Goal: Transaction & Acquisition: Purchase product/service

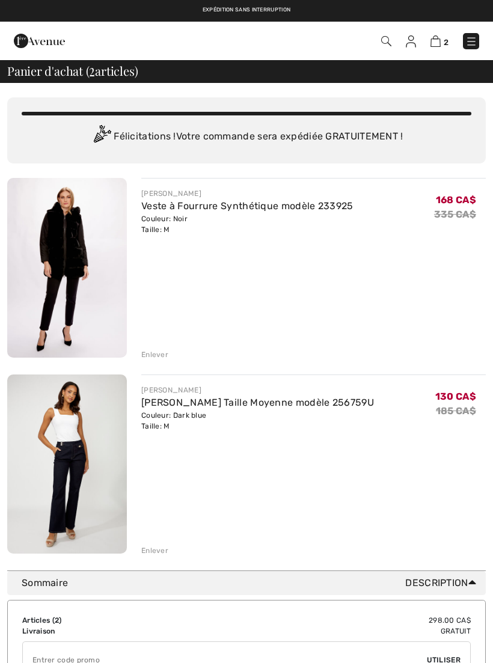
click at [88, 286] on img at bounding box center [67, 268] width 120 height 180
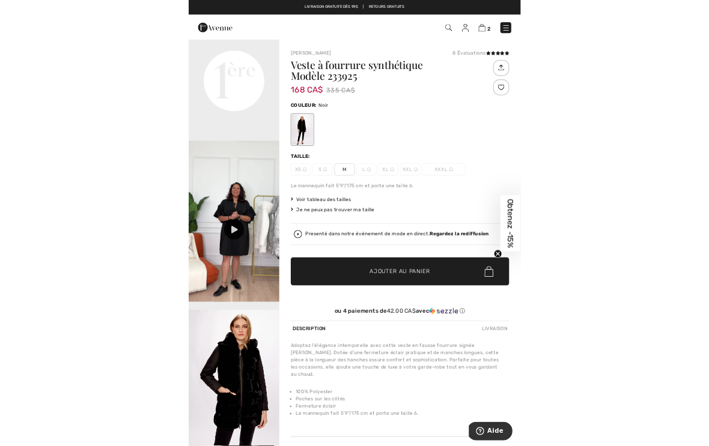
scroll to position [445, 0]
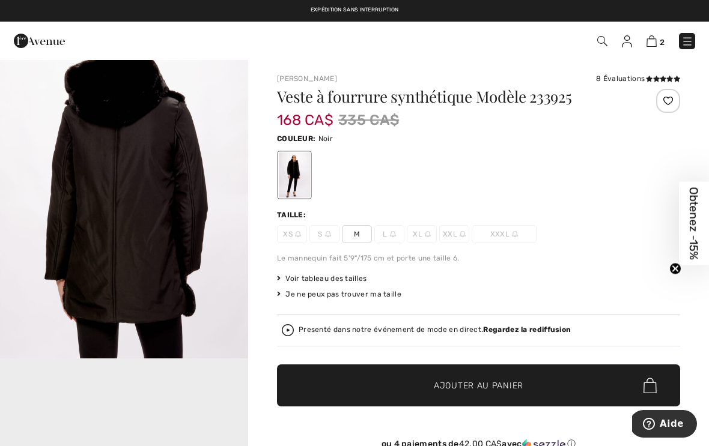
click at [492, 46] on img at bounding box center [652, 40] width 10 height 11
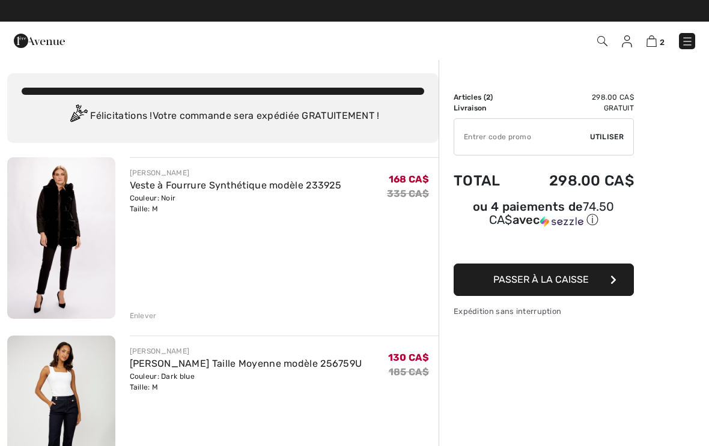
click at [693, 43] on img at bounding box center [687, 41] width 12 height 12
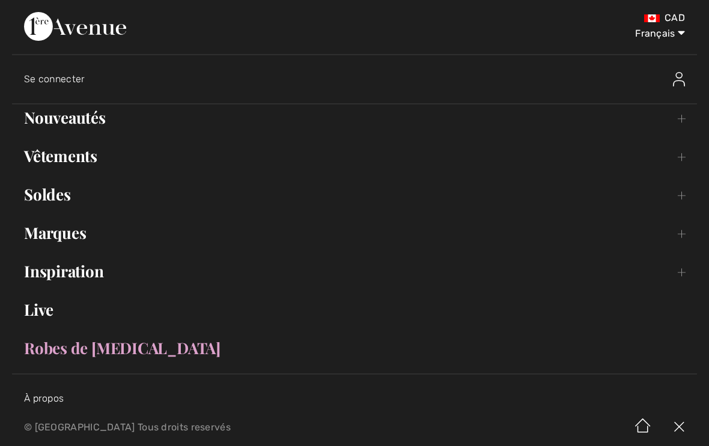
click at [90, 157] on link "Vêtements Toggle submenu" at bounding box center [354, 156] width 685 height 26
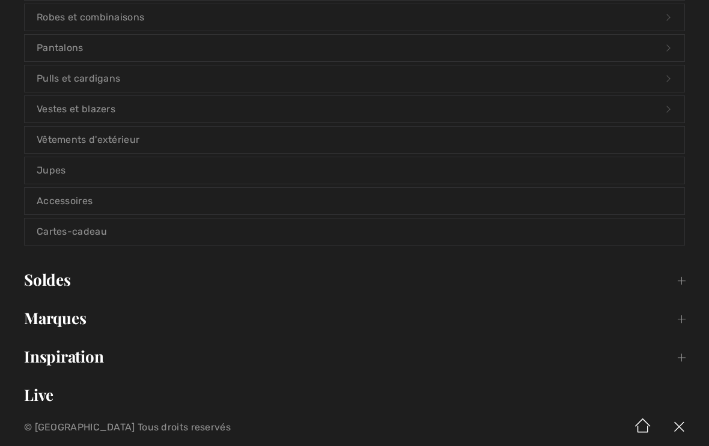
scroll to position [175, 0]
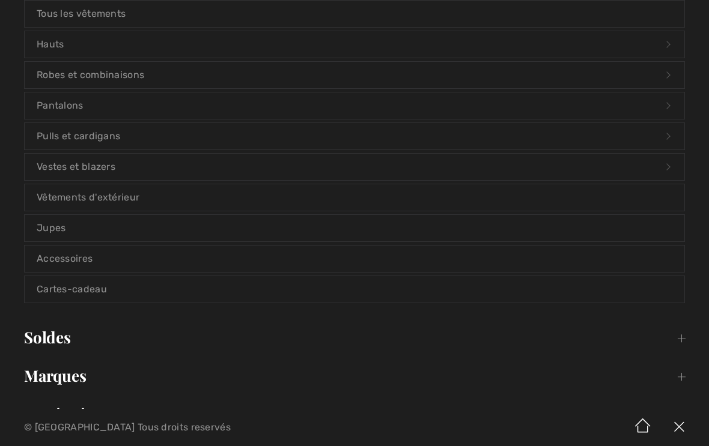
click at [115, 260] on link "Accessoires" at bounding box center [355, 259] width 660 height 26
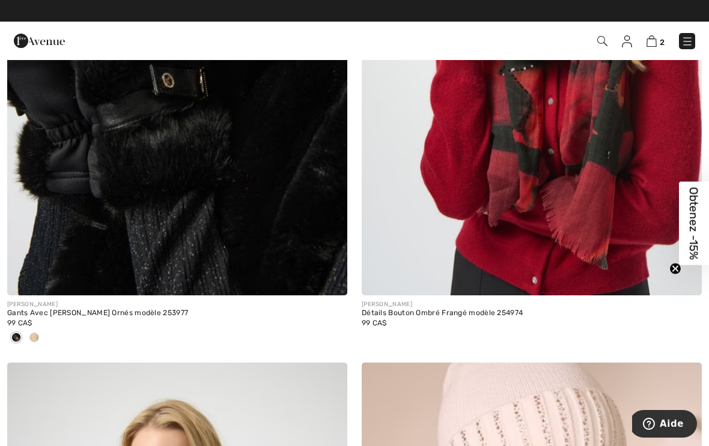
scroll to position [2065, 0]
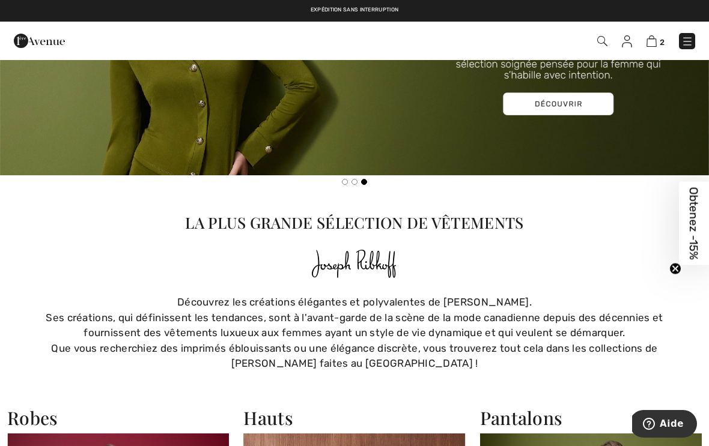
scroll to position [1303, 0]
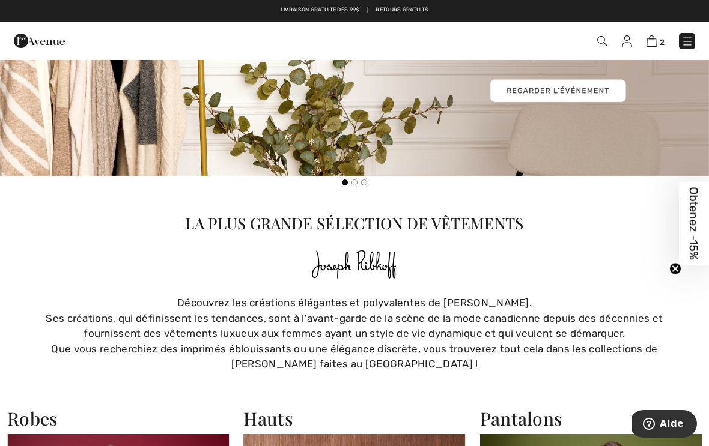
click at [692, 37] on img at bounding box center [687, 41] width 12 height 12
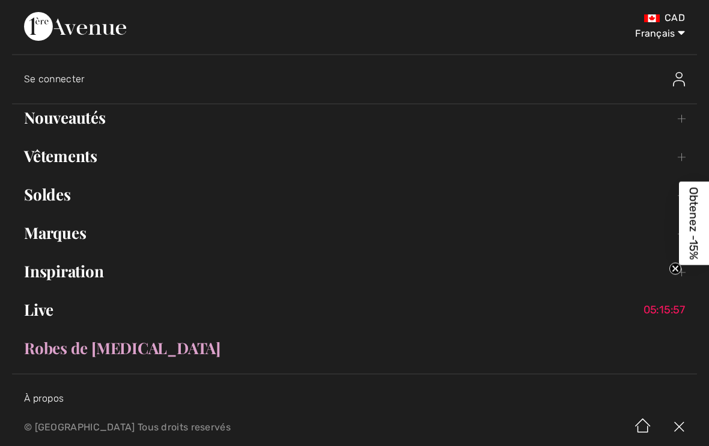
click at [93, 163] on link "Vêtements Toggle submenu" at bounding box center [354, 156] width 685 height 26
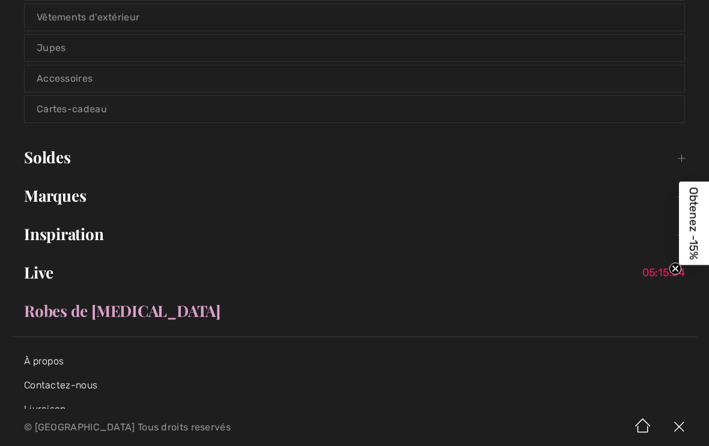
scroll to position [356, 0]
click at [140, 78] on link "Accessoires" at bounding box center [355, 78] width 660 height 26
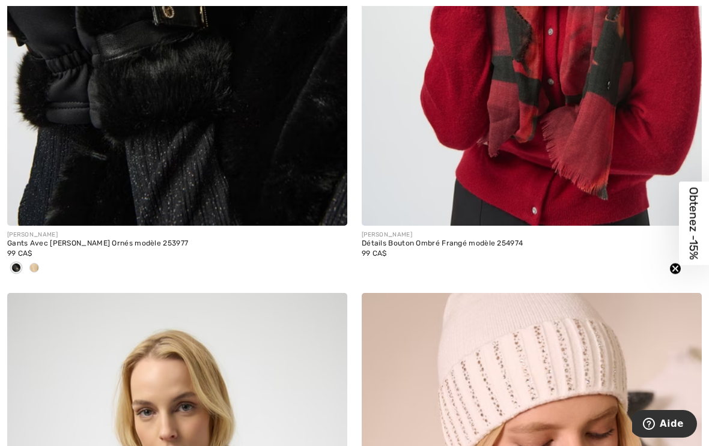
scroll to position [2138, 0]
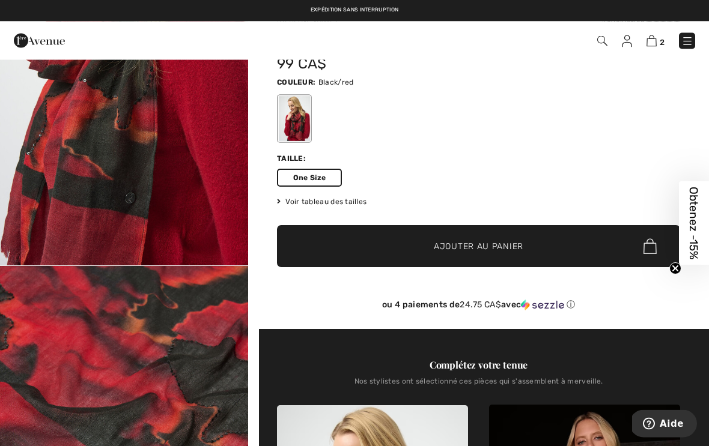
scroll to position [56, 0]
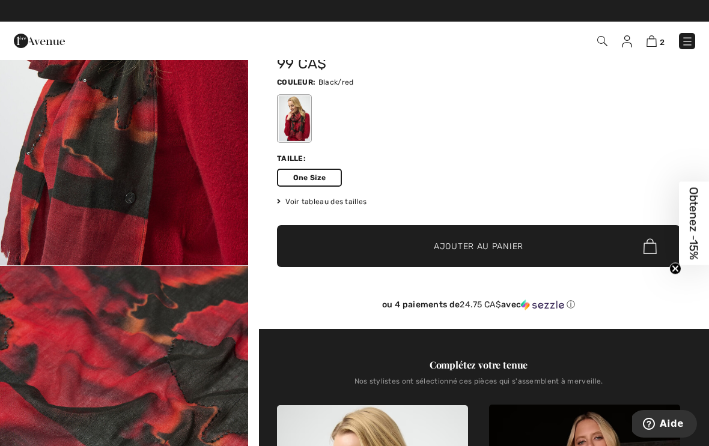
click at [603, 248] on span "✔ Ajouté au panier Ajouter au panier" at bounding box center [478, 246] width 403 height 42
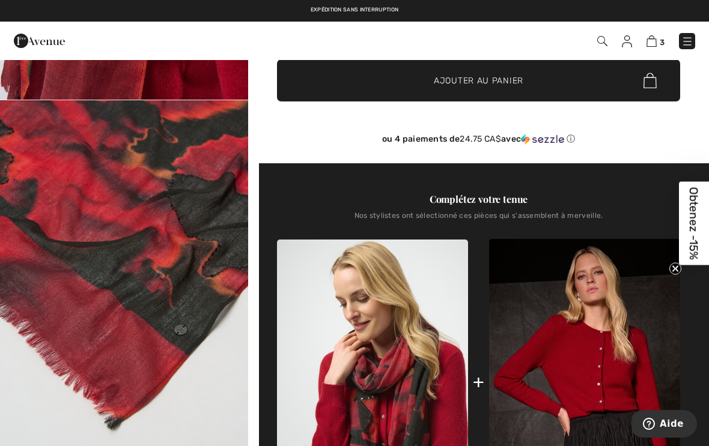
scroll to position [218, 0]
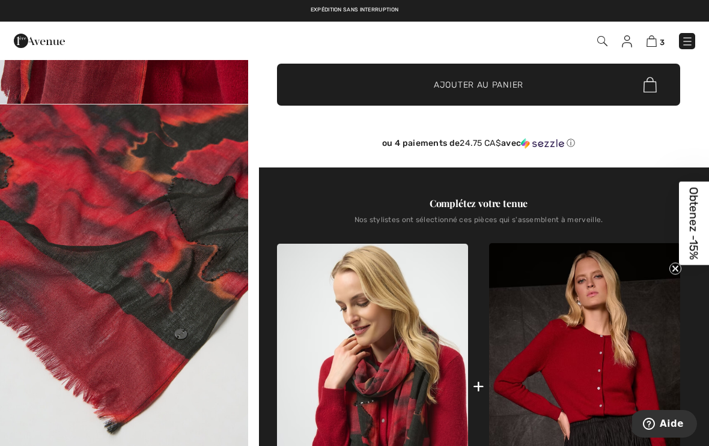
click at [654, 44] on img at bounding box center [652, 40] width 10 height 11
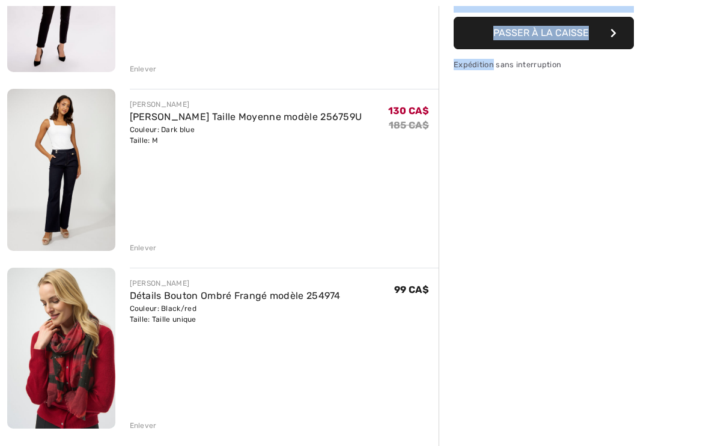
scroll to position [245, 0]
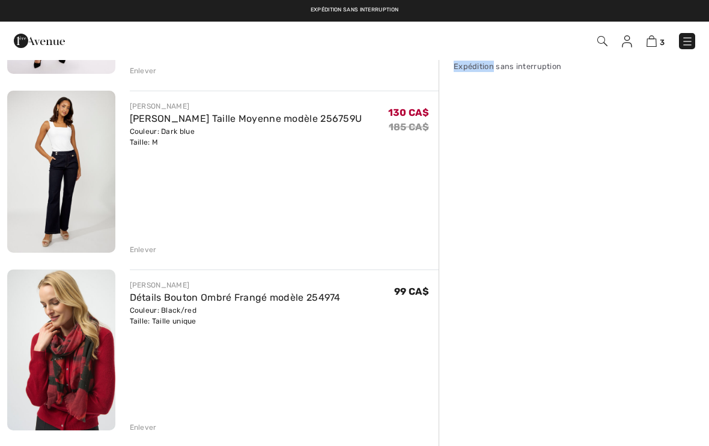
click at [93, 162] on img at bounding box center [61, 172] width 108 height 162
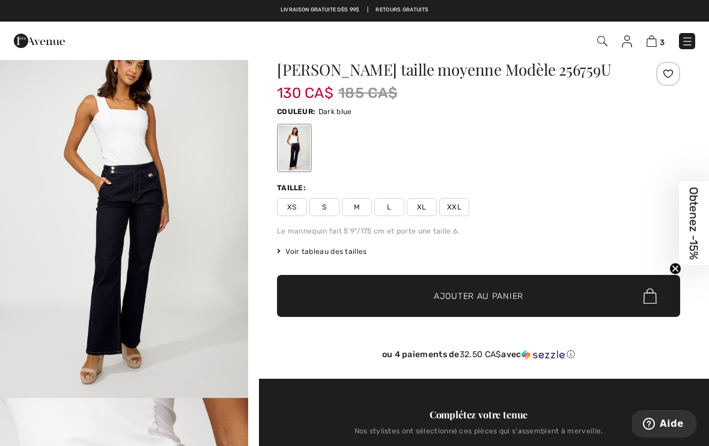
scroll to position [32, 0]
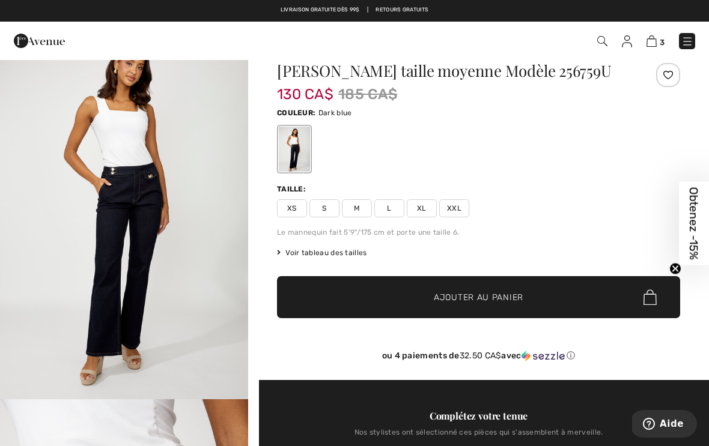
click at [360, 210] on span "M" at bounding box center [357, 208] width 30 height 18
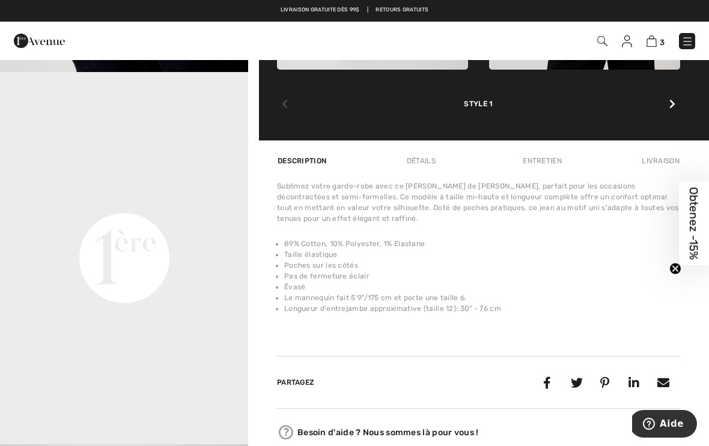
scroll to position [732, 0]
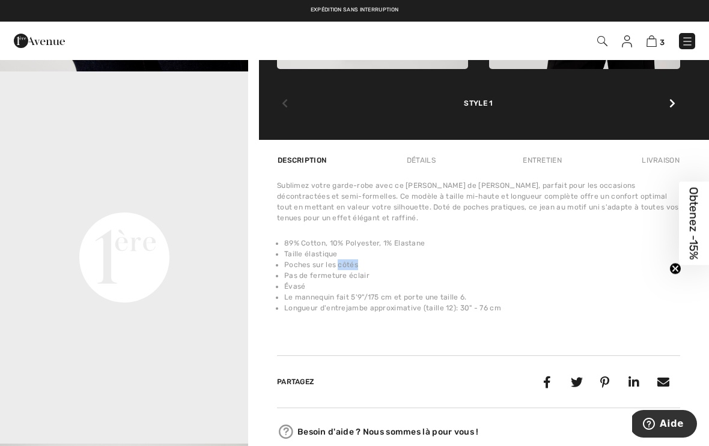
click at [657, 269] on li "Poches sur les côtés" at bounding box center [482, 265] width 396 height 11
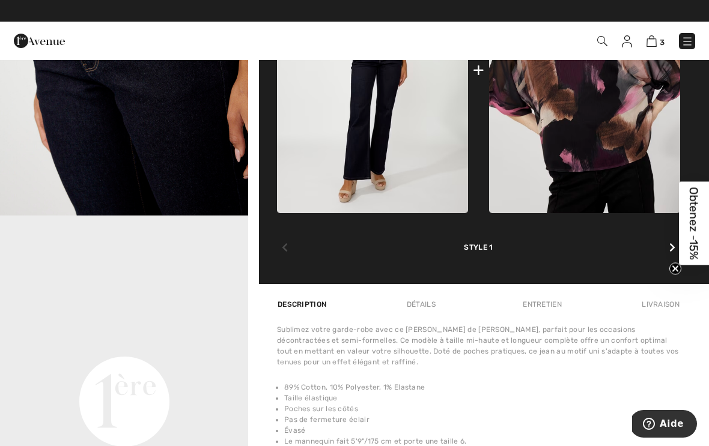
scroll to position [587, 0]
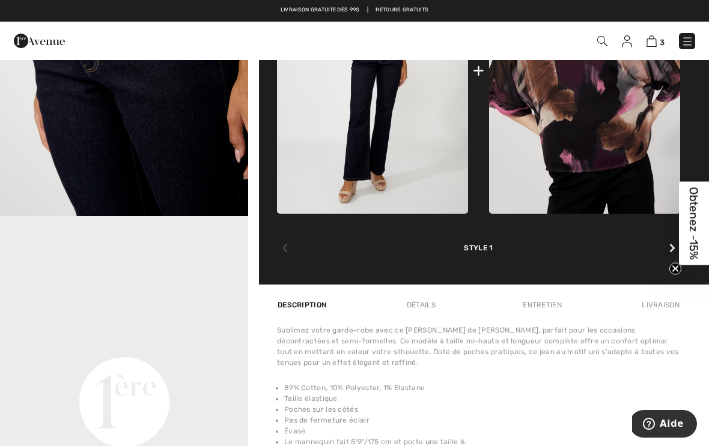
click at [436, 304] on div "Détails" at bounding box center [421, 305] width 49 height 22
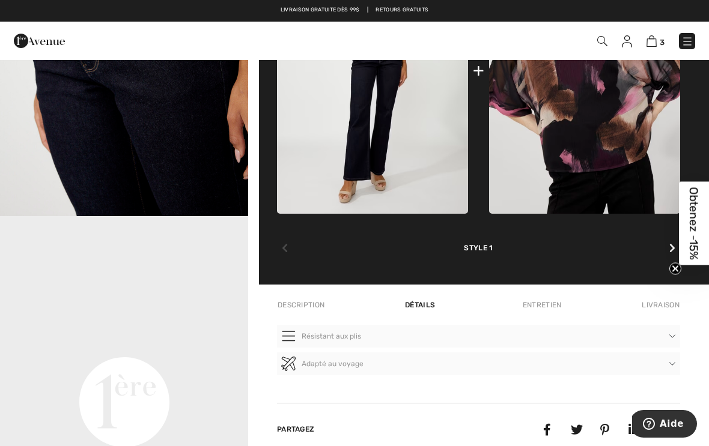
click at [550, 300] on div "Entretien" at bounding box center [542, 305] width 59 height 22
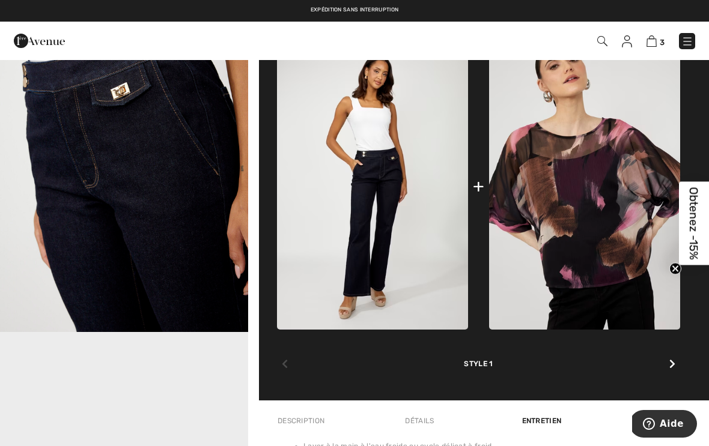
scroll to position [499, 0]
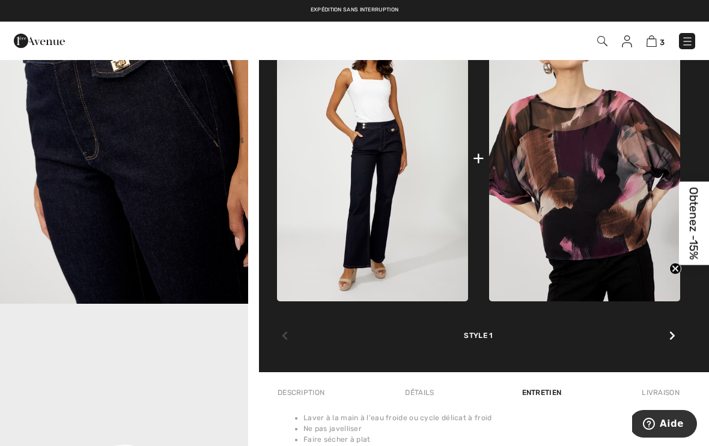
click at [318, 398] on div "Description" at bounding box center [302, 393] width 50 height 22
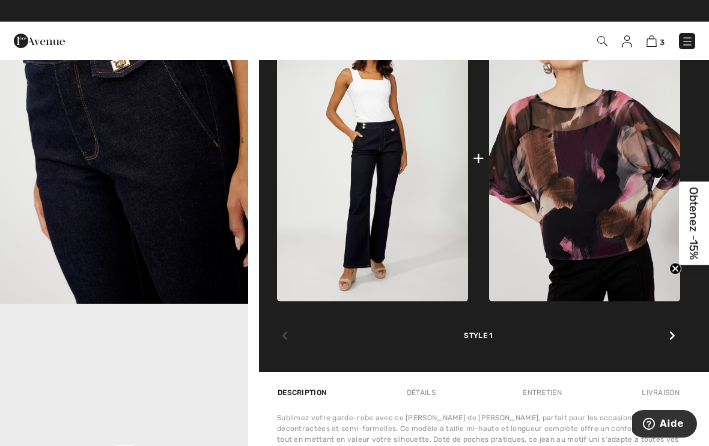
click at [653, 39] on img at bounding box center [652, 40] width 10 height 11
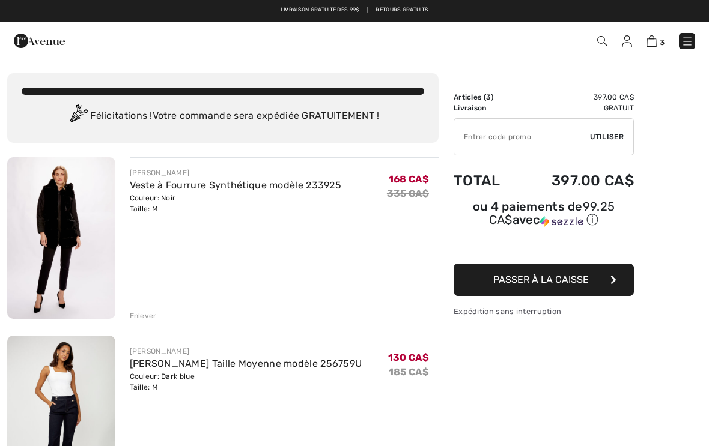
click at [590, 280] on button "Passer à la caisse" at bounding box center [544, 280] width 180 height 32
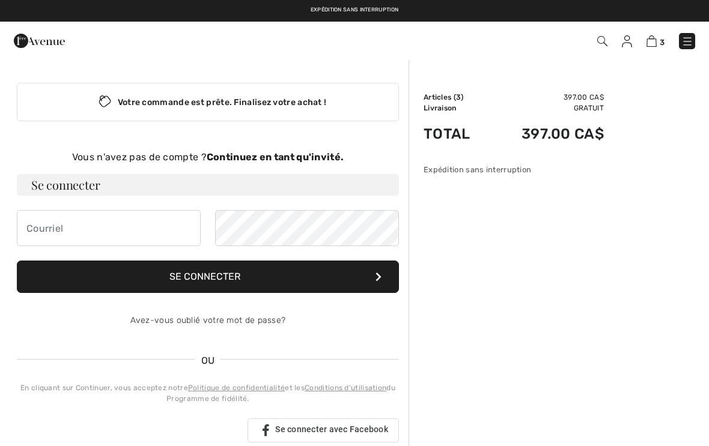
click at [359, 278] on button "Se connecter" at bounding box center [208, 277] width 382 height 32
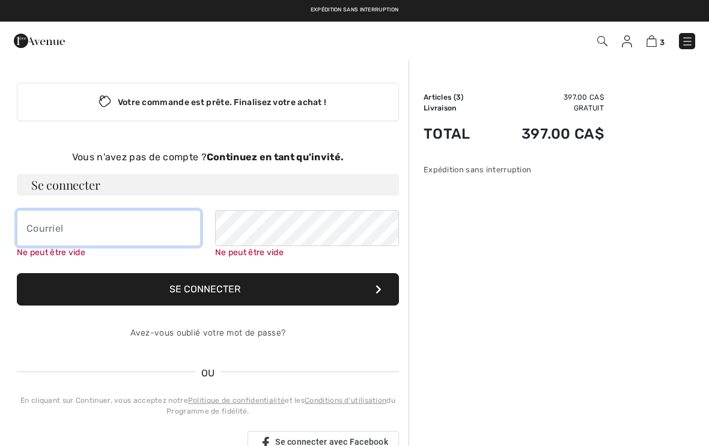
click at [155, 218] on input "email" at bounding box center [109, 228] width 184 height 36
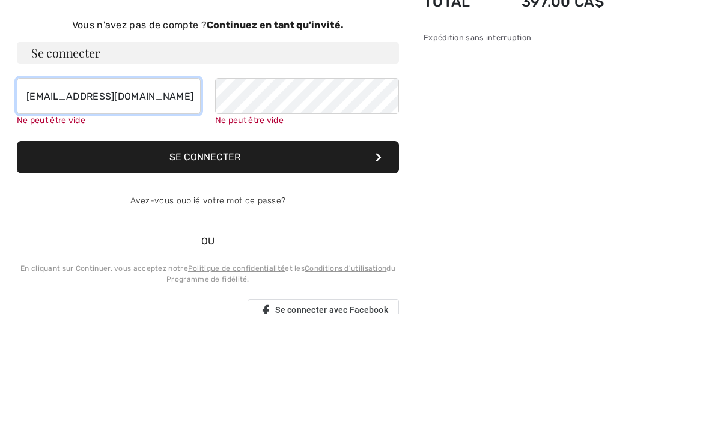
type input "estelleyves@hotmail.com"
click at [536, 142] on div "Sommaire Description Articles ( 3 ) 397.00 CA$ Code promo 0.00 CA$ Livraison Gr…" at bounding box center [559, 419] width 300 height 721
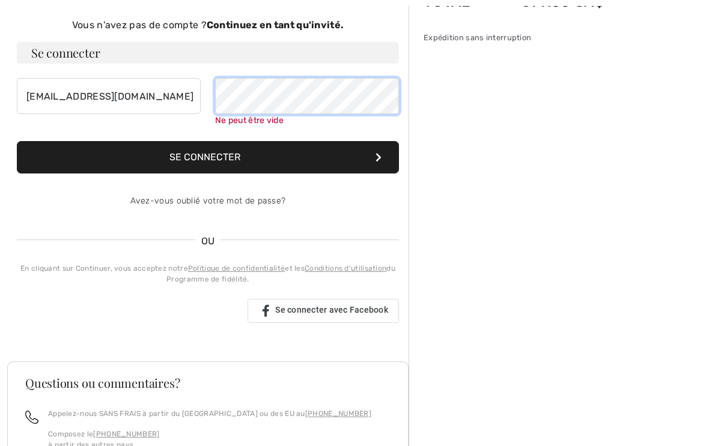
scroll to position [132, 0]
click at [516, 129] on div "Sommaire Description Articles ( 3 ) 397.00 CA$ Code promo 0.00 CA$ Livraison Gr…" at bounding box center [559, 287] width 300 height 721
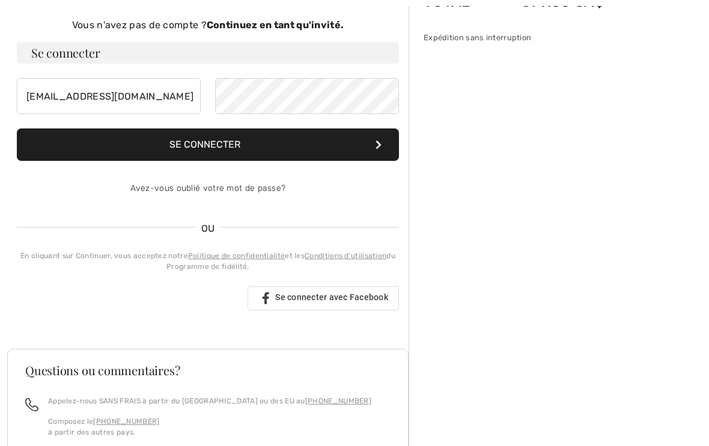
scroll to position [132, 0]
click at [377, 156] on button "Se connecter" at bounding box center [208, 145] width 382 height 32
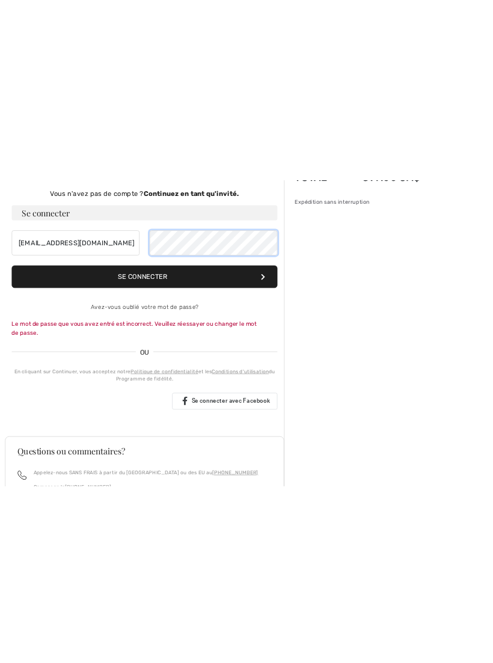
scroll to position [0, 0]
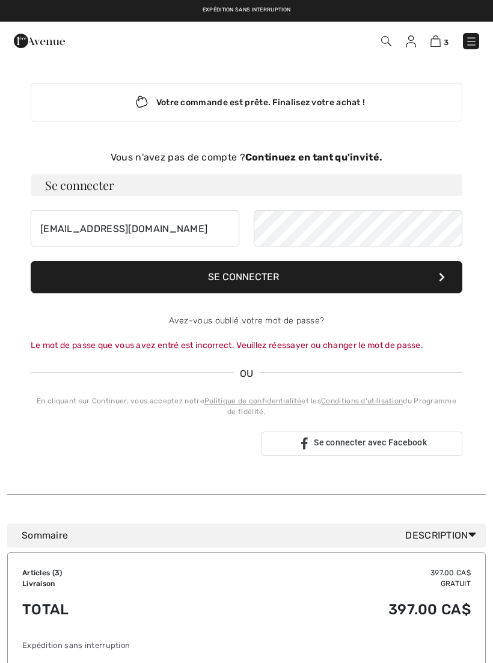
click at [490, 3] on div "Expédition sans interruption Livraison gratuite dès 99$ | Retours gratuits" at bounding box center [246, 11] width 493 height 22
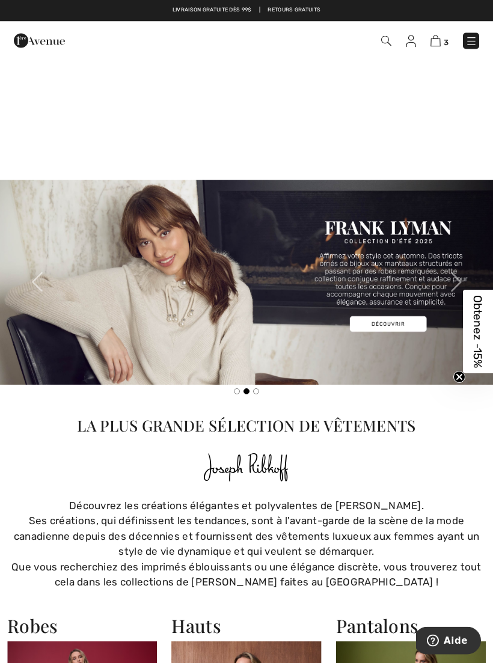
scroll to position [662, 0]
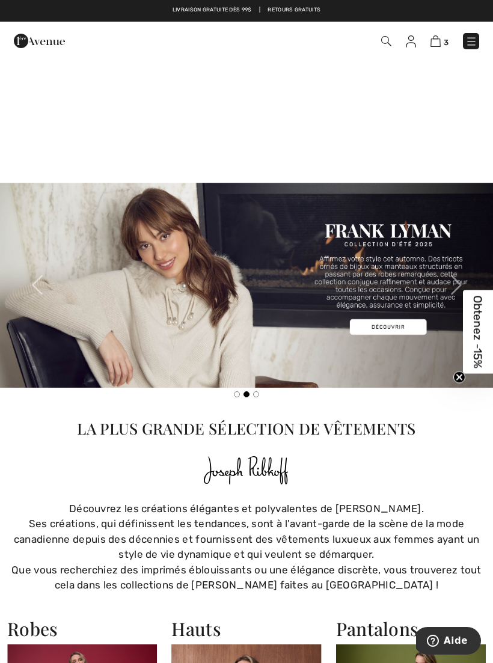
click at [431, 46] on img at bounding box center [435, 40] width 10 height 11
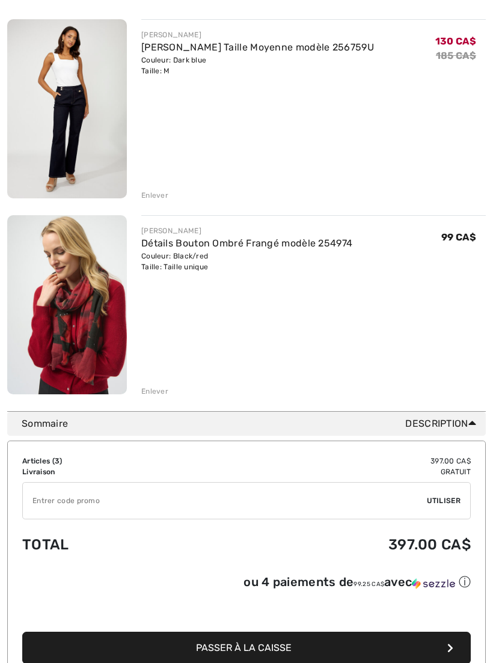
scroll to position [356, 0]
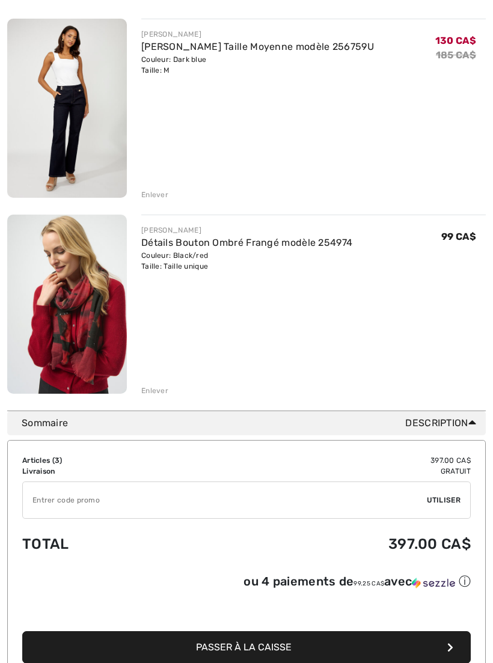
click at [398, 653] on button "Passer à la caisse" at bounding box center [246, 647] width 448 height 32
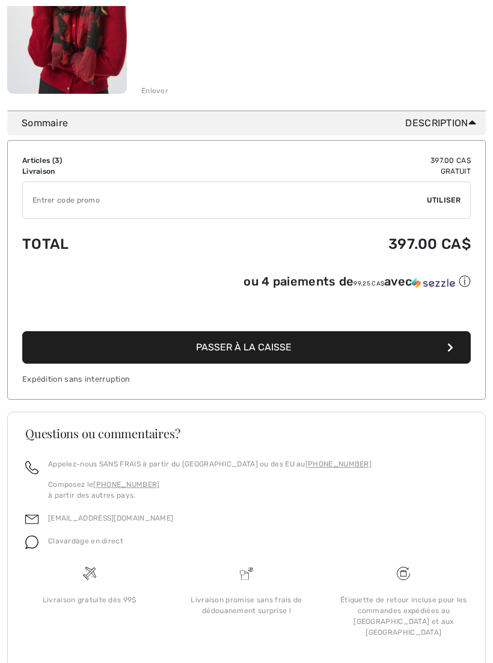
scroll to position [662, 0]
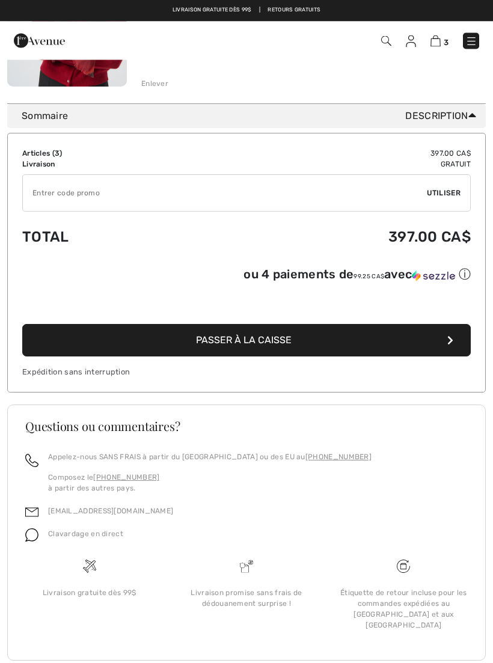
click at [455, 347] on button "Passer à la caisse" at bounding box center [246, 340] width 448 height 32
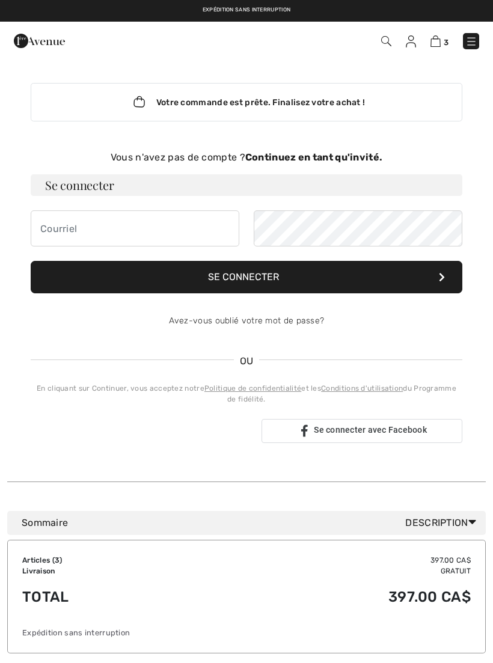
click at [220, 237] on input "email" at bounding box center [135, 228] width 209 height 36
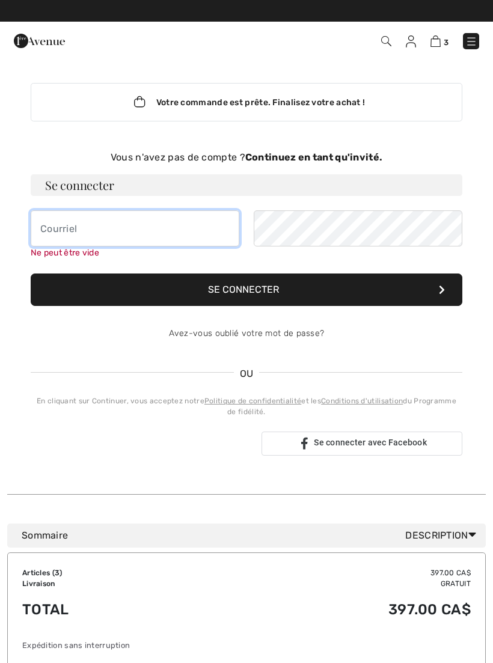
click at [219, 233] on input "email" at bounding box center [135, 228] width 209 height 36
type input "r"
type input "[EMAIL_ADDRESS][DOMAIN_NAME]"
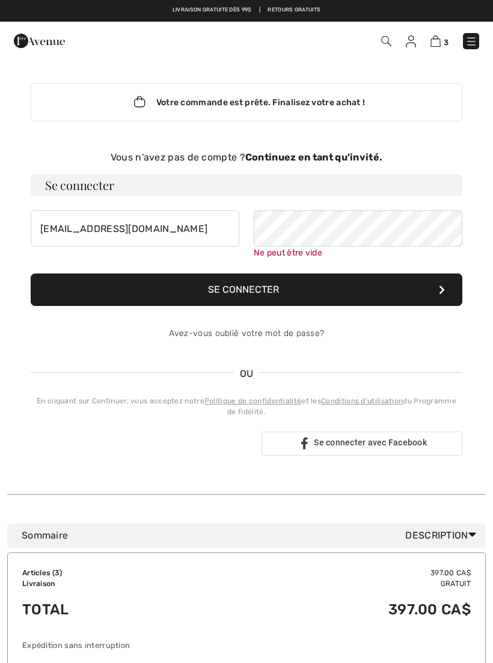
click at [403, 288] on button "Se connecter" at bounding box center [246, 289] width 431 height 32
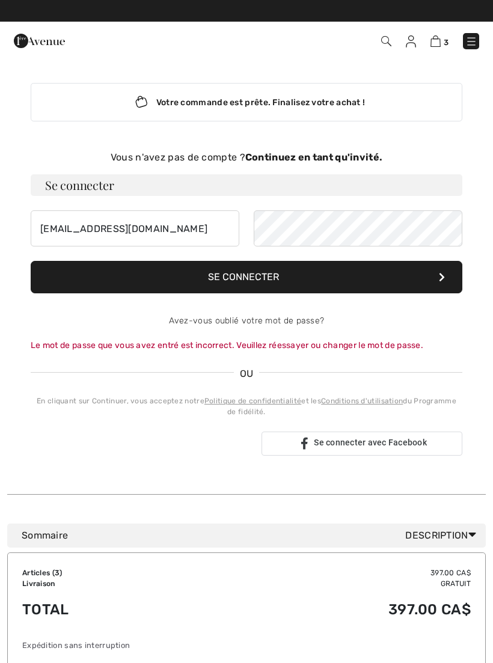
click at [53, 45] on img at bounding box center [39, 41] width 51 height 24
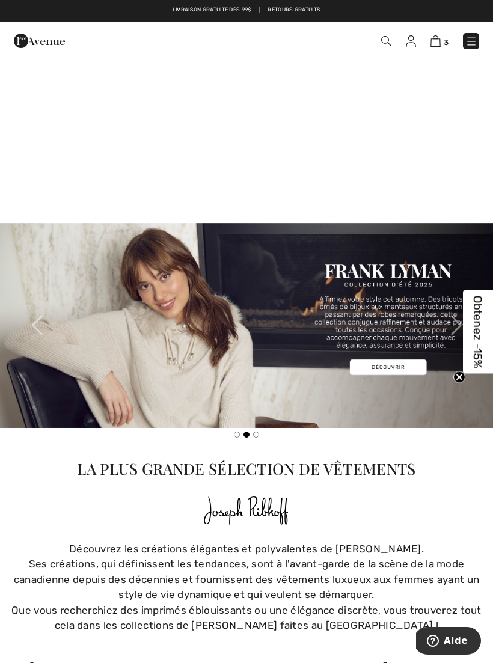
scroll to position [621, 0]
click at [440, 37] on img at bounding box center [435, 40] width 10 height 11
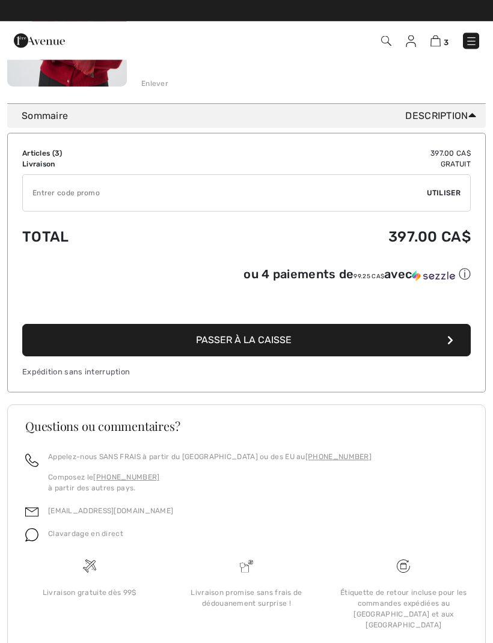
scroll to position [662, 0]
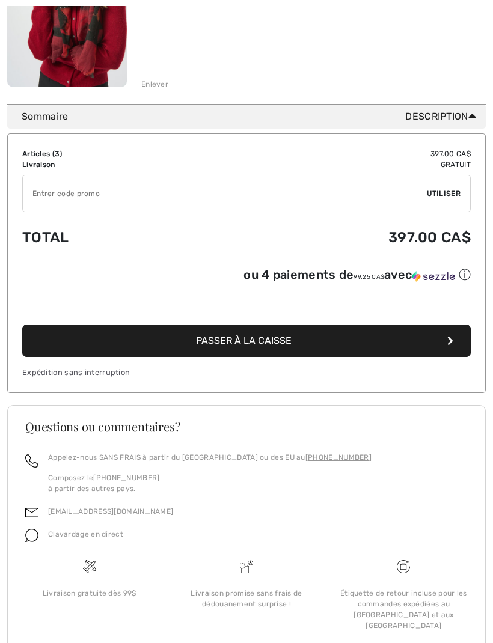
click at [457, 336] on button "Passer à la caisse" at bounding box center [246, 340] width 448 height 32
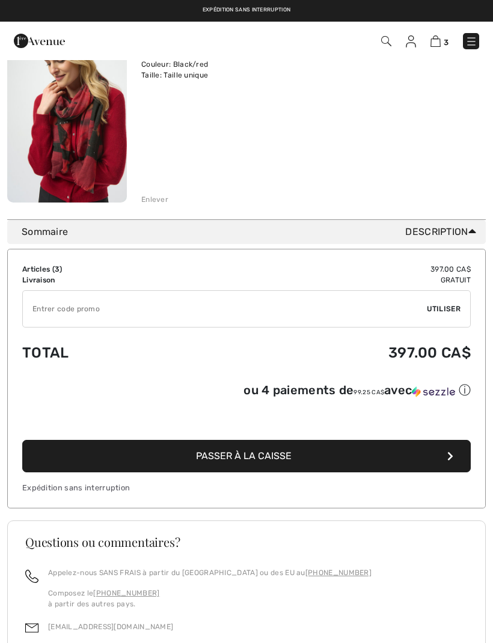
click at [457, 456] on button "Passer à la caisse" at bounding box center [246, 456] width 448 height 32
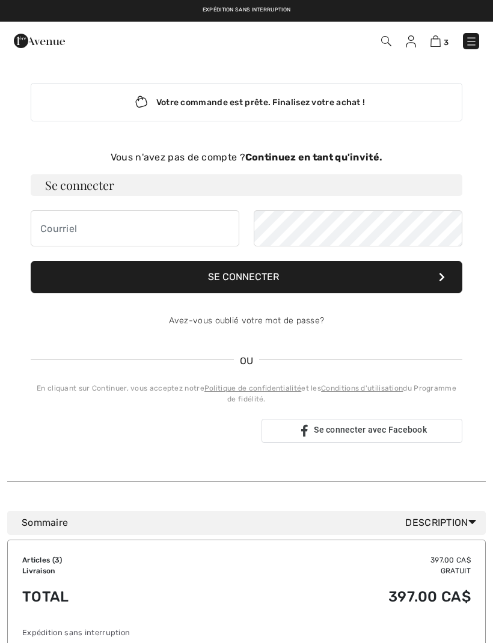
click at [297, 105] on div "Votre commande est prête. Finalisez votre achat !" at bounding box center [246, 102] width 431 height 38
click at [359, 109] on div "Votre commande est prête. Finalisez votre achat !" at bounding box center [246, 102] width 431 height 38
click at [338, 106] on div "Votre commande est prête. Finalisez votre achat !" at bounding box center [246, 102] width 431 height 38
click at [222, 117] on div "Votre commande est prête. Finalisez votre achat !" at bounding box center [246, 102] width 431 height 38
click at [324, 105] on div "Votre commande est prête. Finalisez votre achat !" at bounding box center [246, 102] width 431 height 38
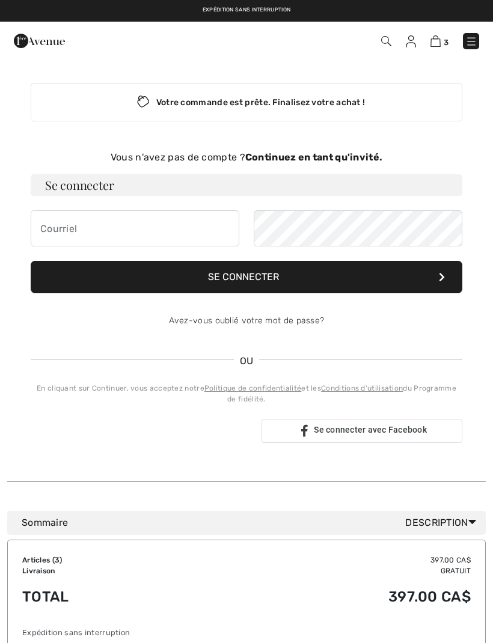
click at [146, 111] on div "Votre commande est prête. Finalisez votre achat !" at bounding box center [246, 102] width 431 height 38
click at [93, 186] on h3 "Se connecter" at bounding box center [246, 185] width 431 height 22
click at [165, 195] on h3 "Se connecter" at bounding box center [246, 185] width 431 height 22
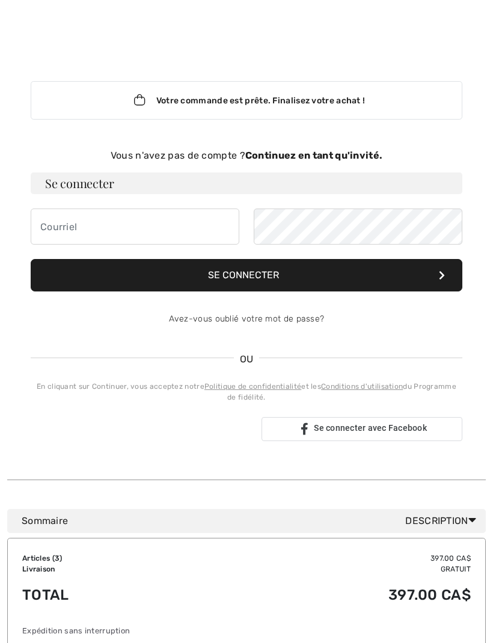
click at [115, 391] on div "En cliquant sur Continuer, vous acceptez notre Politique de confidentialité et …" at bounding box center [246, 392] width 431 height 22
click at [454, 279] on button "Se connecter" at bounding box center [246, 275] width 431 height 32
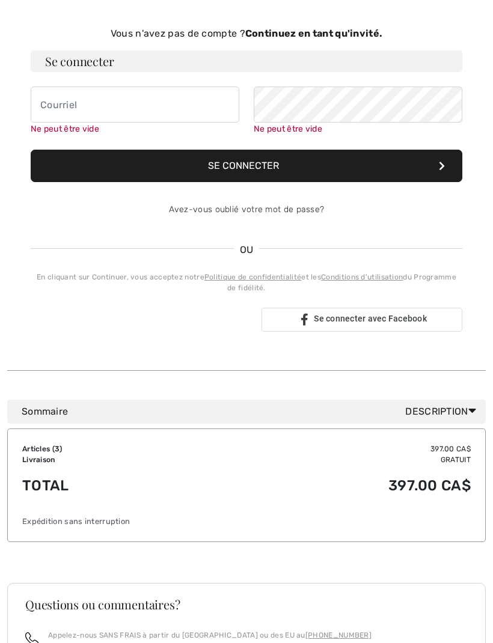
scroll to position [124, 0]
click at [207, 40] on div "Vous n'avez pas de compte ? Continuez en tant qu'invité." at bounding box center [246, 33] width 431 height 14
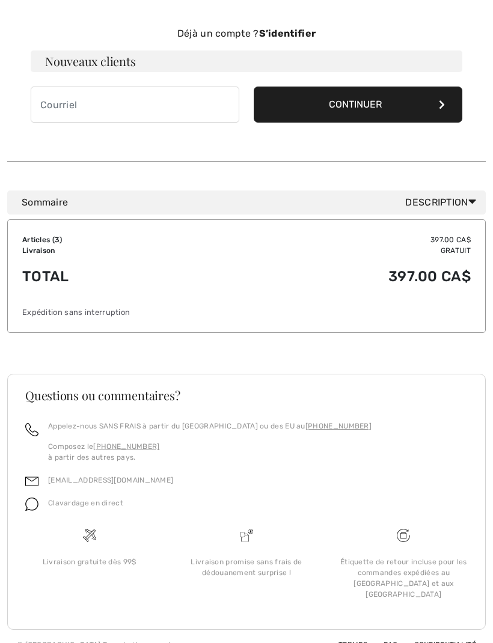
click at [411, 108] on button "Continuer" at bounding box center [358, 105] width 209 height 36
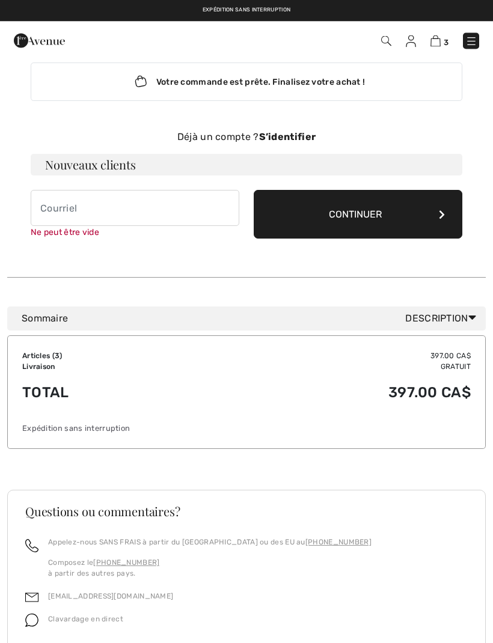
scroll to position [0, 0]
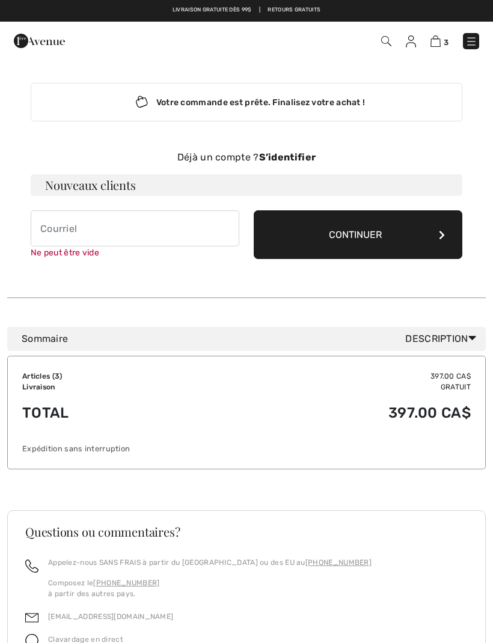
click at [303, 164] on div "Déjà un compte ? S’identifier" at bounding box center [246, 157] width 431 height 14
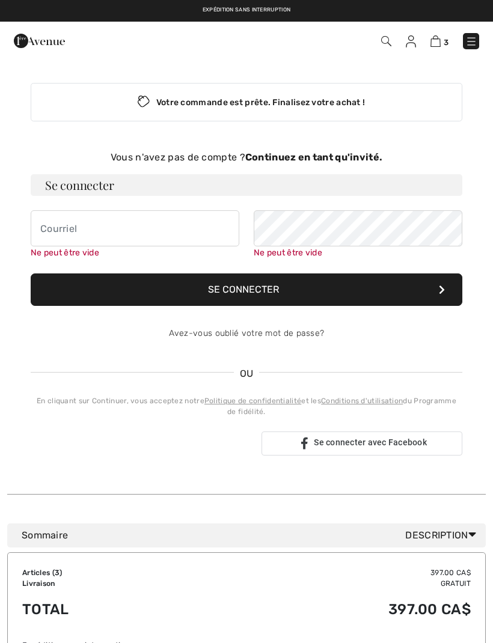
click at [392, 105] on div "Votre commande est prête. Finalisez votre achat !" at bounding box center [246, 102] width 431 height 38
click at [329, 107] on div "Votre commande est prête. Finalisez votre achat !" at bounding box center [246, 102] width 431 height 38
click at [463, 147] on div "Votre commande est prête. Finalisez votre achat ! Vous n'avez pas de compte ? C…" at bounding box center [246, 269] width 451 height 421
click at [184, 184] on h3 "Se connecter" at bounding box center [246, 185] width 431 height 22
click at [478, 532] on span "Description" at bounding box center [443, 535] width 76 height 14
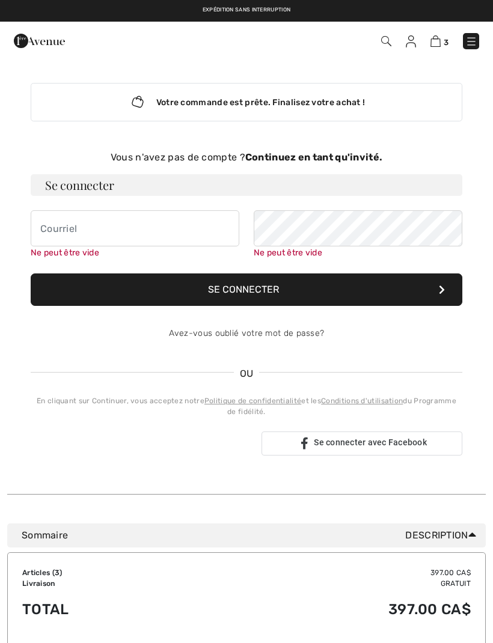
click at [446, 542] on span "Description" at bounding box center [443, 535] width 76 height 14
click at [421, 534] on span "Description" at bounding box center [443, 535] width 76 height 14
click at [253, 106] on div "Votre commande est prête. Finalisez votre achat !" at bounding box center [246, 102] width 431 height 38
click at [391, 105] on div "Votre commande est prête. Finalisez votre achat !" at bounding box center [246, 102] width 431 height 38
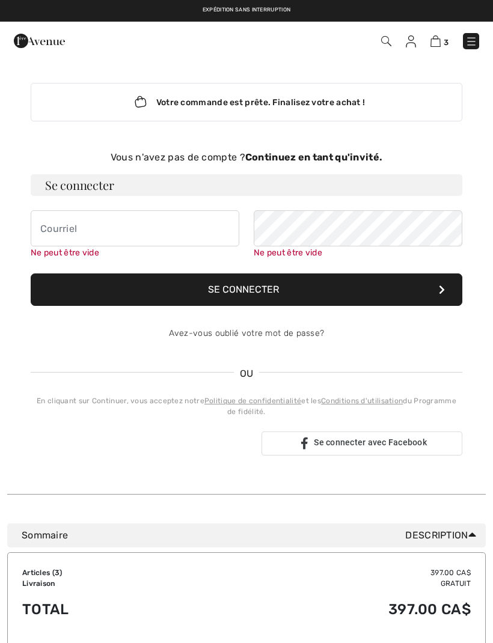
click at [341, 103] on div "Votre commande est prête. Finalisez votre achat !" at bounding box center [246, 102] width 431 height 38
click at [365, 102] on div "Votre commande est prête. Finalisez votre achat !" at bounding box center [246, 102] width 431 height 38
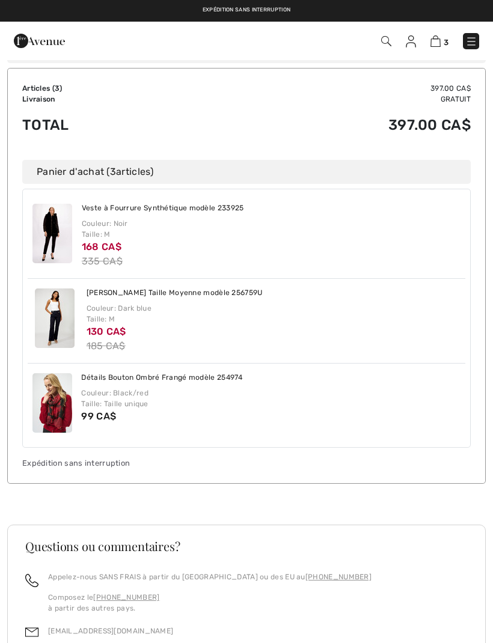
scroll to position [480, 0]
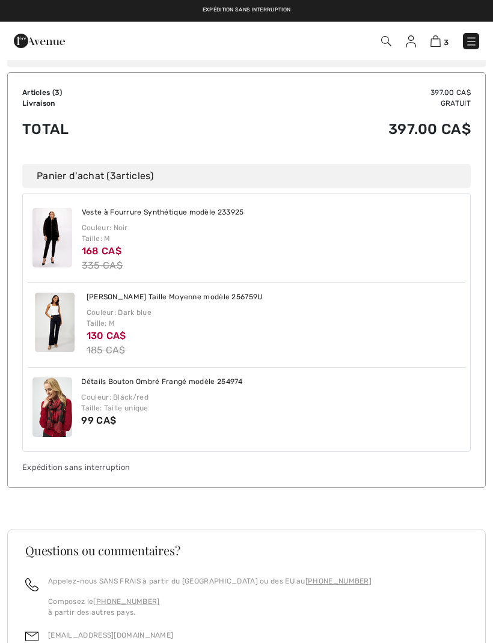
click at [482, 438] on div "Articles ( 3 ) 397.00 CA$ Code promo 0.00 CA$ Livraison Gratuit Tax1 0.00 CA$ T…" at bounding box center [246, 280] width 478 height 416
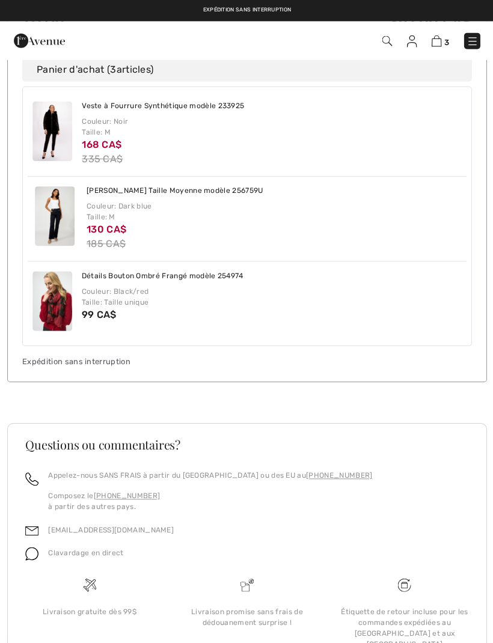
scroll to position [584, 0]
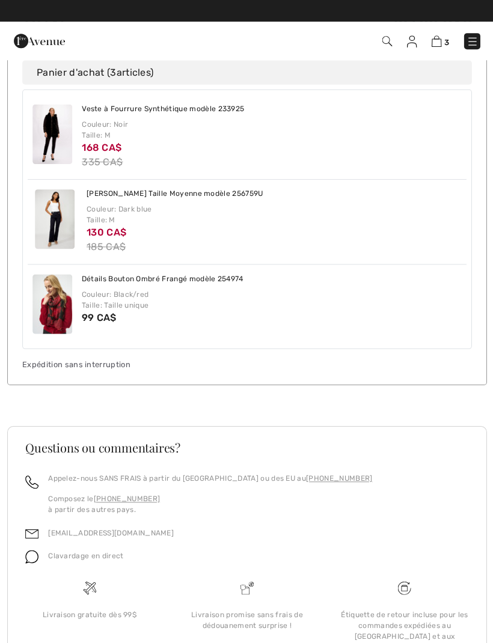
click at [475, 39] on img at bounding box center [471, 41] width 12 height 12
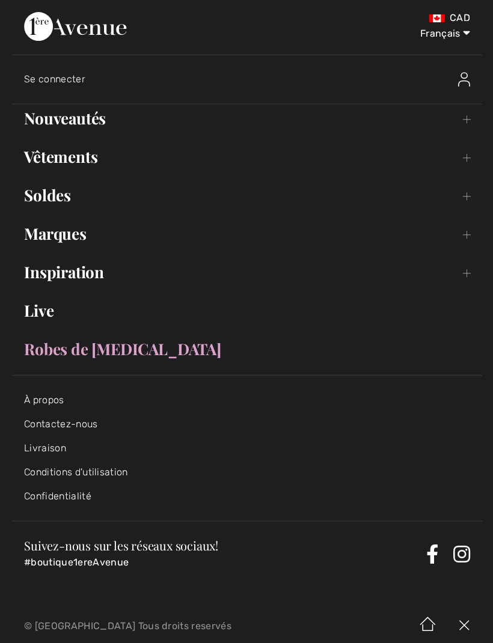
click at [390, 580] on div "Suivez-nous sur les réseaux sociaux! #boutique1ereAvenue" at bounding box center [246, 552] width 469 height 66
click at [126, 30] on img at bounding box center [75, 26] width 102 height 29
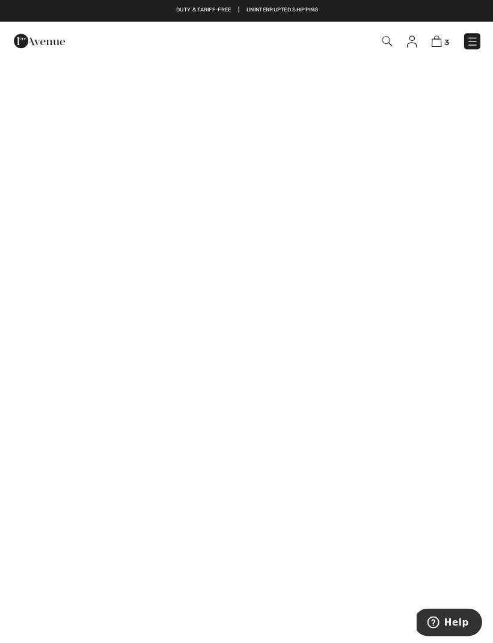
click at [436, 44] on img at bounding box center [435, 40] width 10 height 11
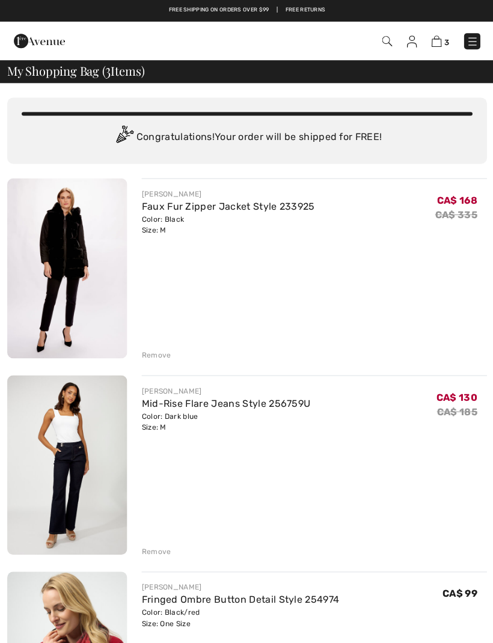
click at [415, 40] on img at bounding box center [411, 41] width 10 height 12
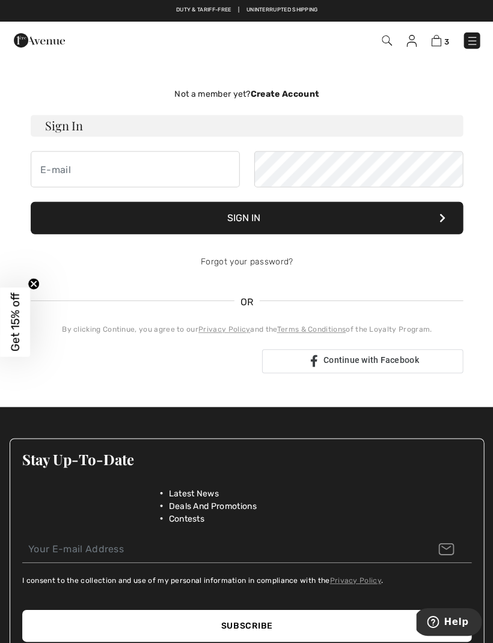
click at [384, 44] on img at bounding box center [386, 40] width 10 height 10
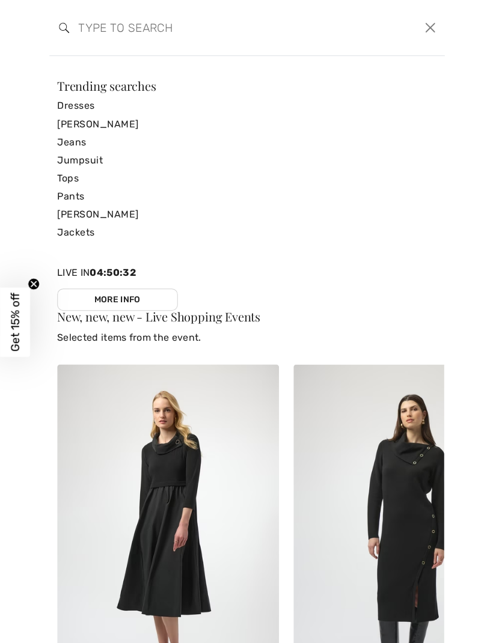
click at [437, 23] on button "Close" at bounding box center [429, 27] width 19 height 19
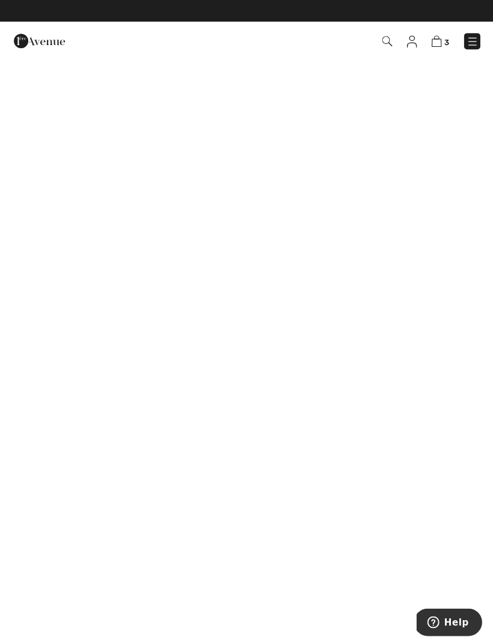
click at [415, 46] on img at bounding box center [411, 41] width 10 height 12
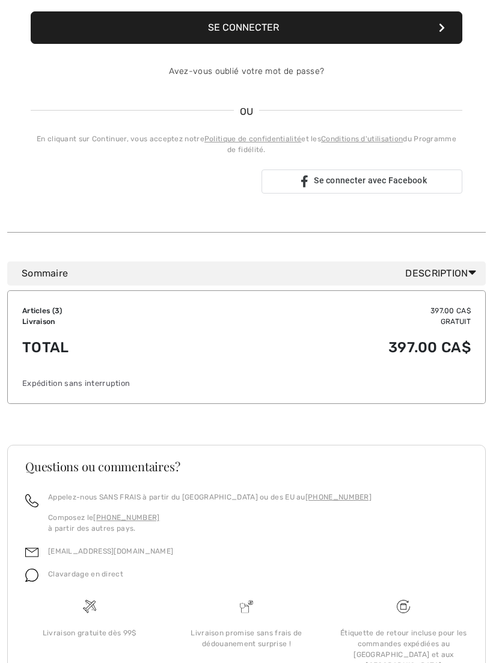
scroll to position [249, 0]
click at [485, 269] on div "Sommaire Description" at bounding box center [246, 273] width 478 height 24
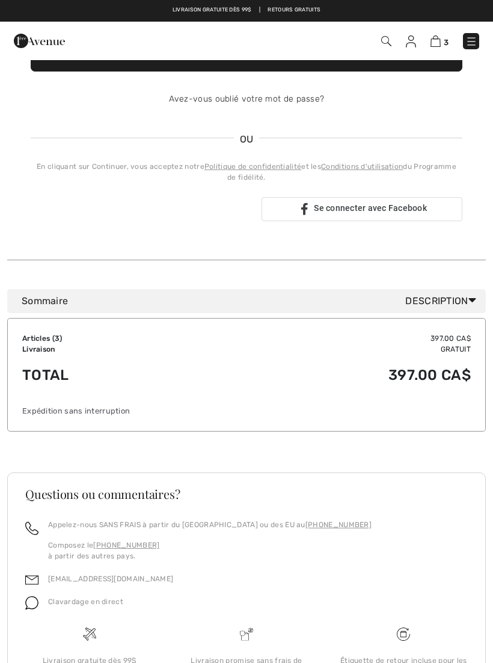
scroll to position [0, 0]
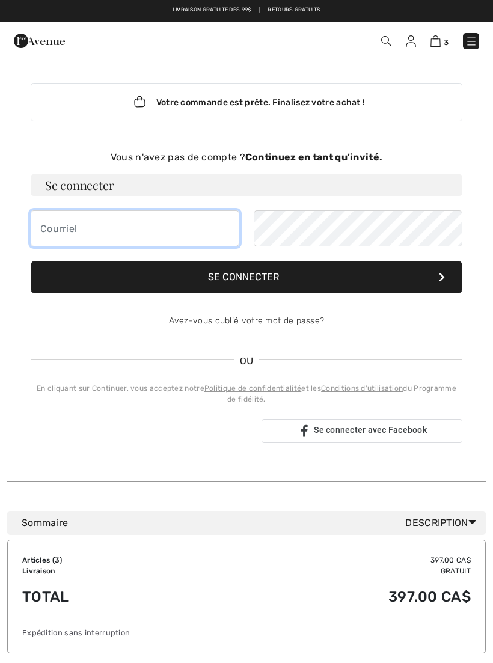
click at [200, 230] on input "email" at bounding box center [135, 228] width 209 height 36
type input "[EMAIL_ADDRESS][DOMAIN_NAME]"
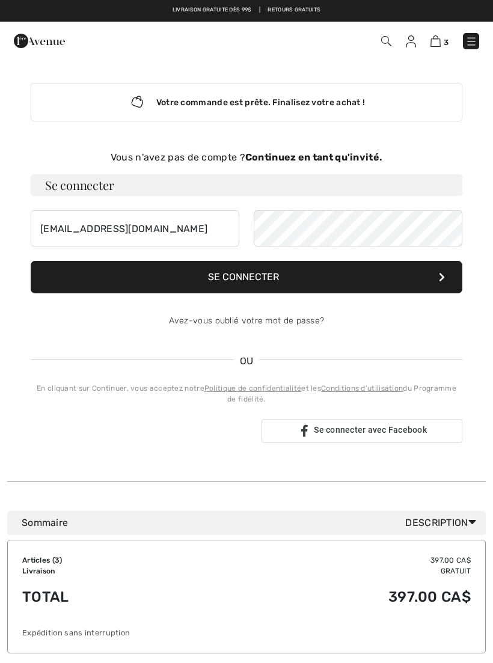
click at [415, 278] on button "Se connecter" at bounding box center [246, 277] width 431 height 32
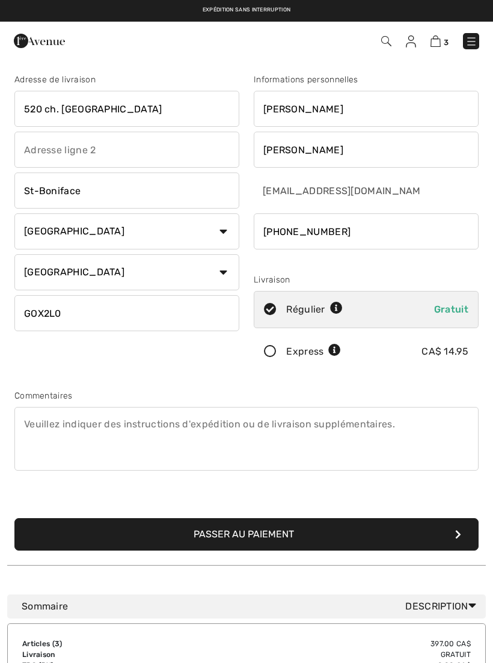
click at [228, 237] on select "Pays [GEOGRAPHIC_DATA] [GEOGRAPHIC_DATA] [GEOGRAPHIC_DATA] [GEOGRAPHIC_DATA] [G…" at bounding box center [126, 231] width 225 height 36
click at [350, 535] on button "Passer au paiement" at bounding box center [246, 534] width 464 height 32
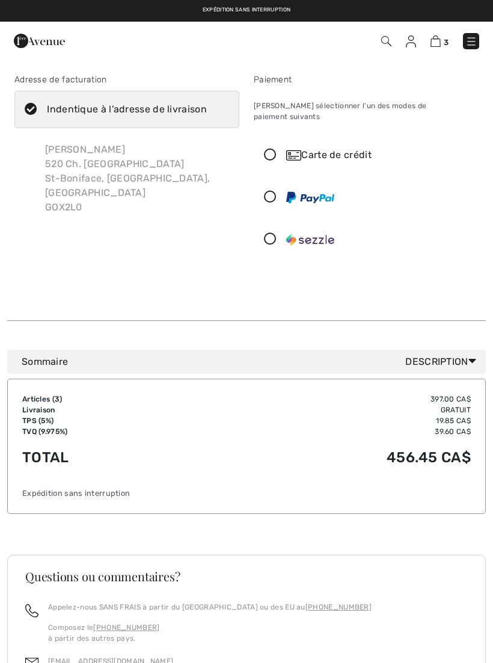
click at [279, 149] on icon at bounding box center [270, 155] width 32 height 13
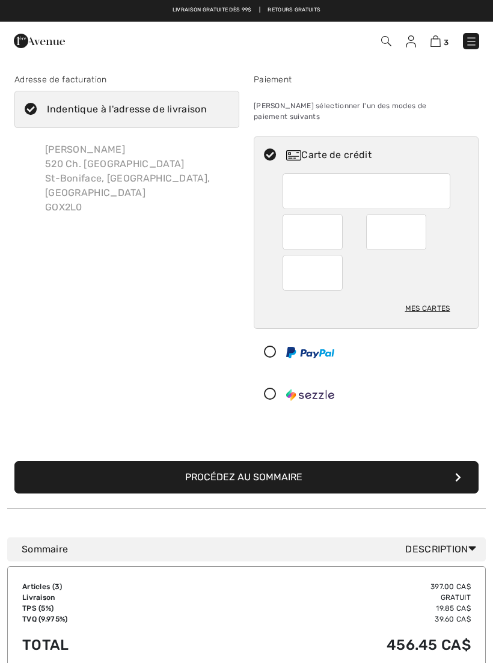
click at [486, 591] on div "Adresse de facturation Indentique à l'adresse de livraison Estelle Lampron 520 …" at bounding box center [246, 543] width 493 height 969
click at [337, 226] on div at bounding box center [312, 232] width 60 height 36
click at [339, 224] on div at bounding box center [312, 232] width 60 height 36
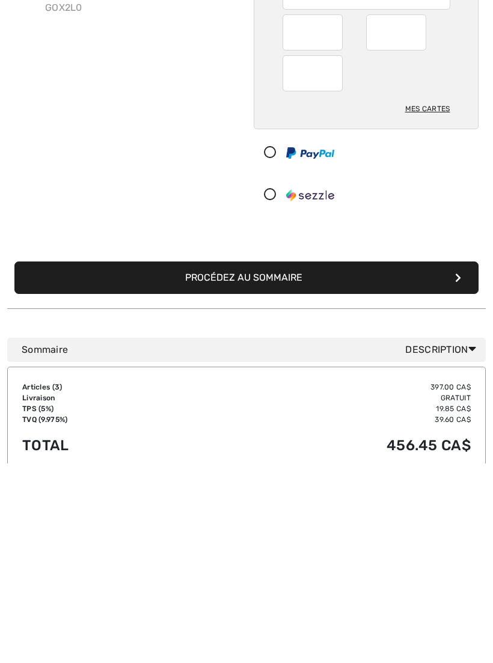
click at [468, 461] on button "Procédez au sommaire" at bounding box center [246, 477] width 464 height 32
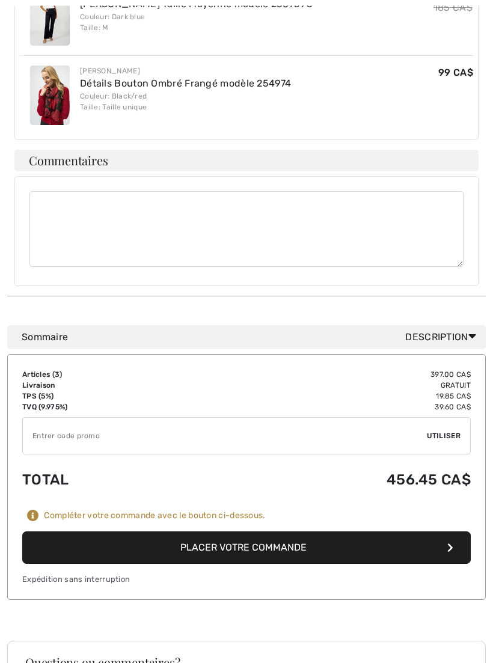
scroll to position [523, 0]
click at [308, 531] on button "Placer votre commande" at bounding box center [246, 547] width 448 height 32
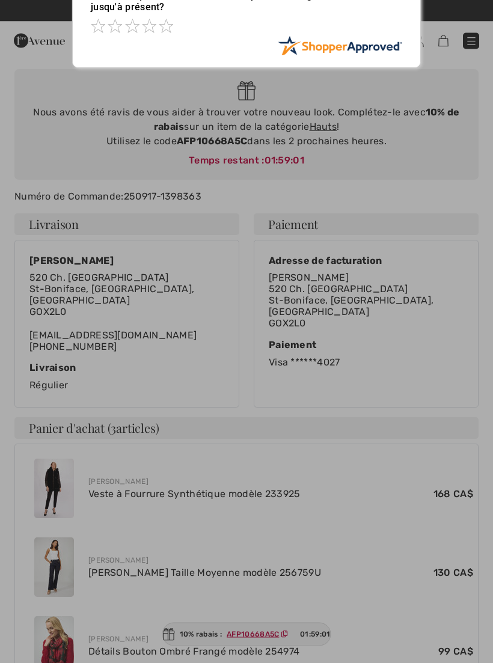
scroll to position [90, 0]
